Goal: Information Seeking & Learning: Stay updated

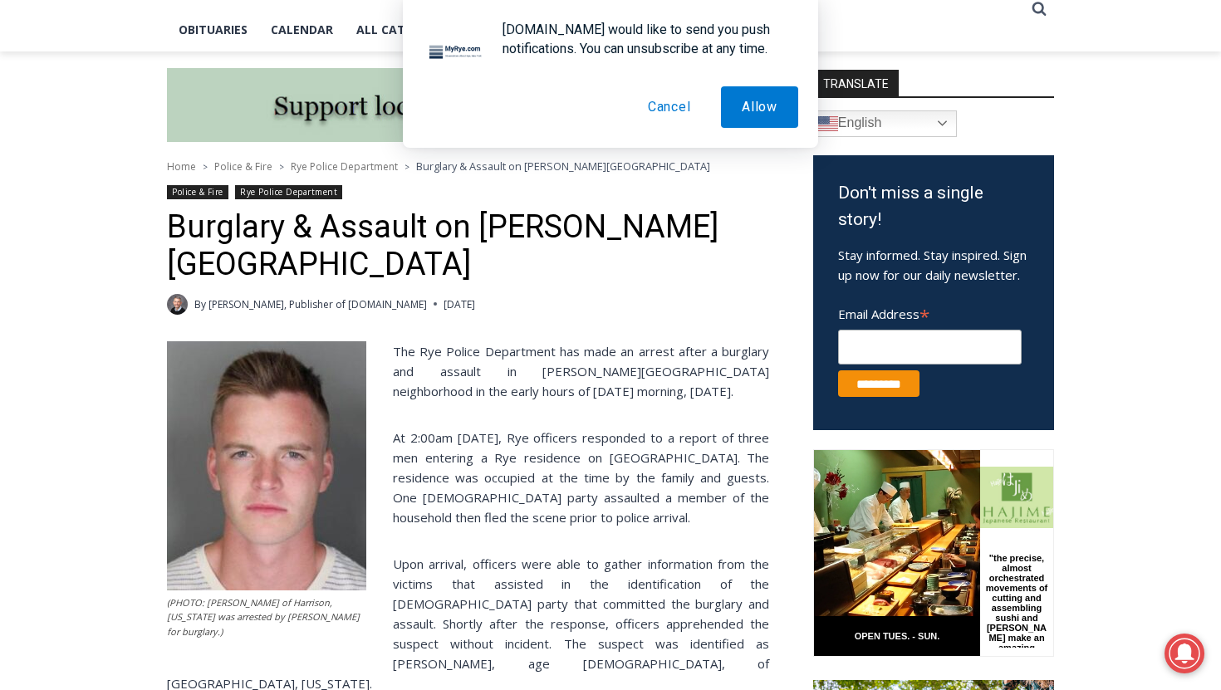
scroll to position [394, 0]
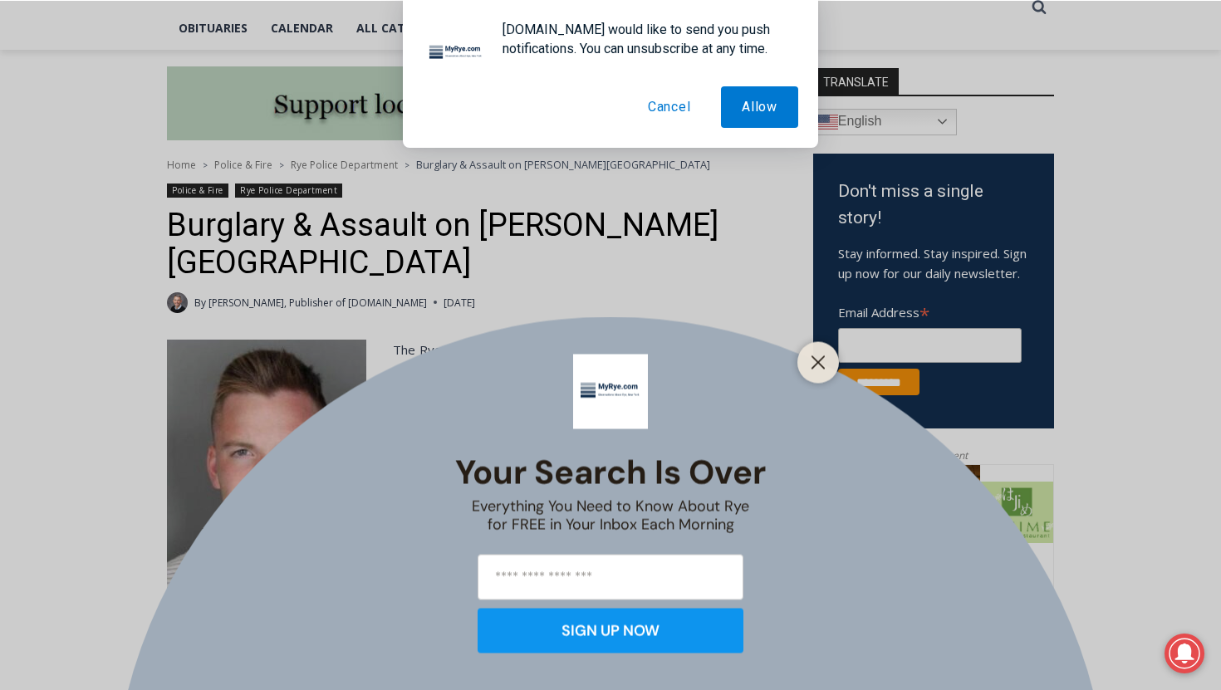
click at [662, 108] on button "Cancel" at bounding box center [669, 107] width 85 height 42
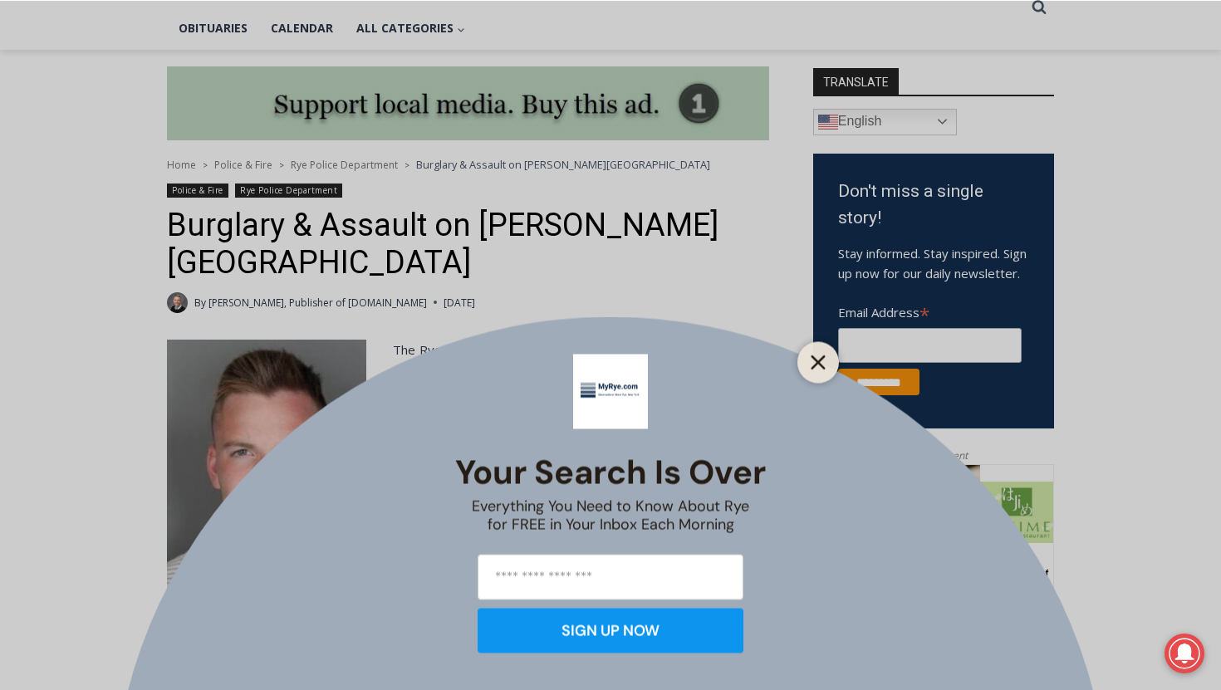
click at [806, 366] on button "Close" at bounding box center [817, 361] width 23 height 23
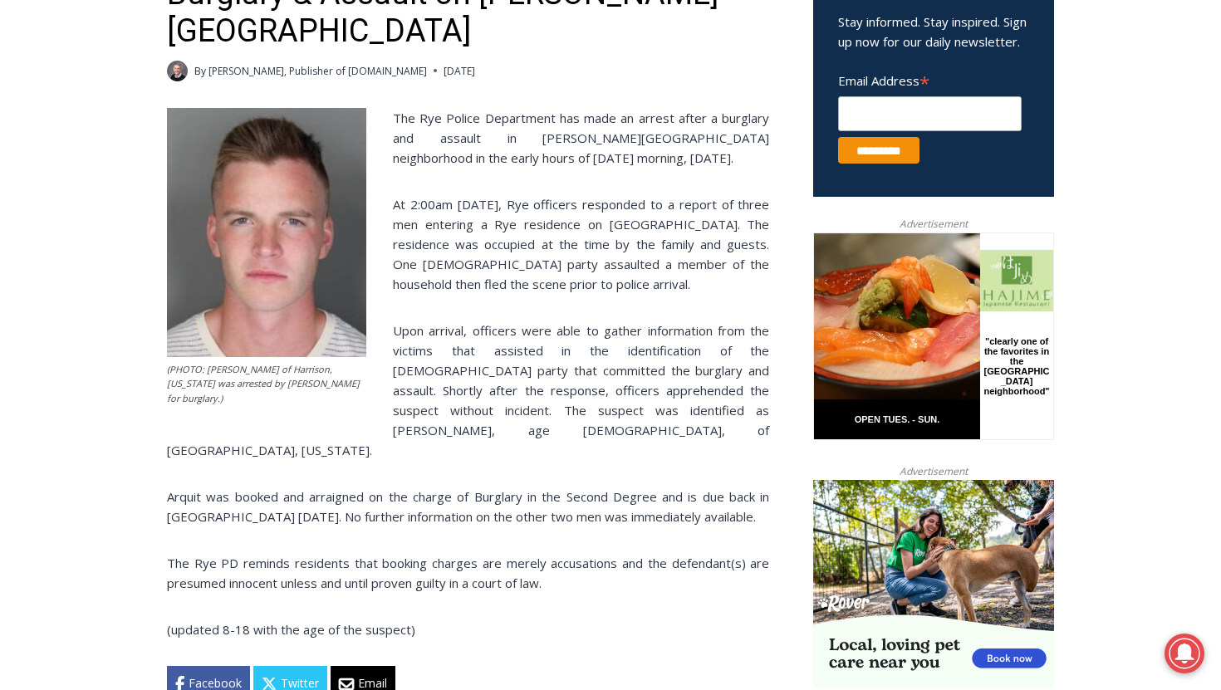
scroll to position [630, 0]
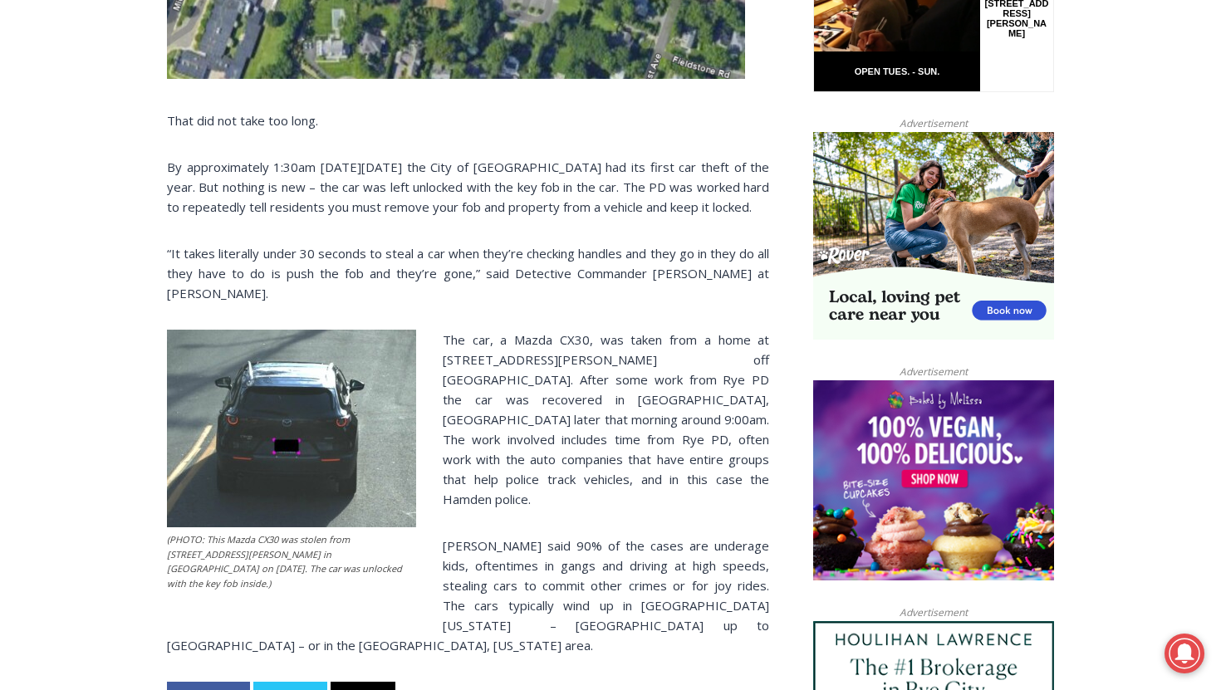
scroll to position [942, 0]
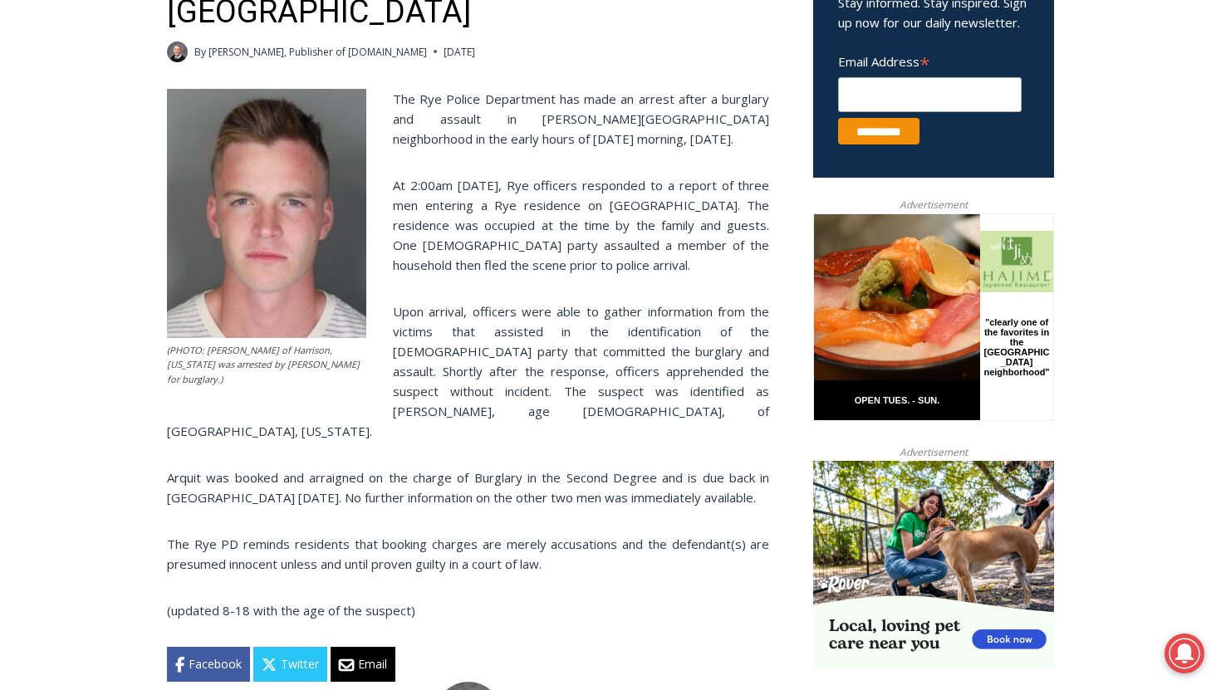
scroll to position [624, 0]
